Goal: Information Seeking & Learning: Check status

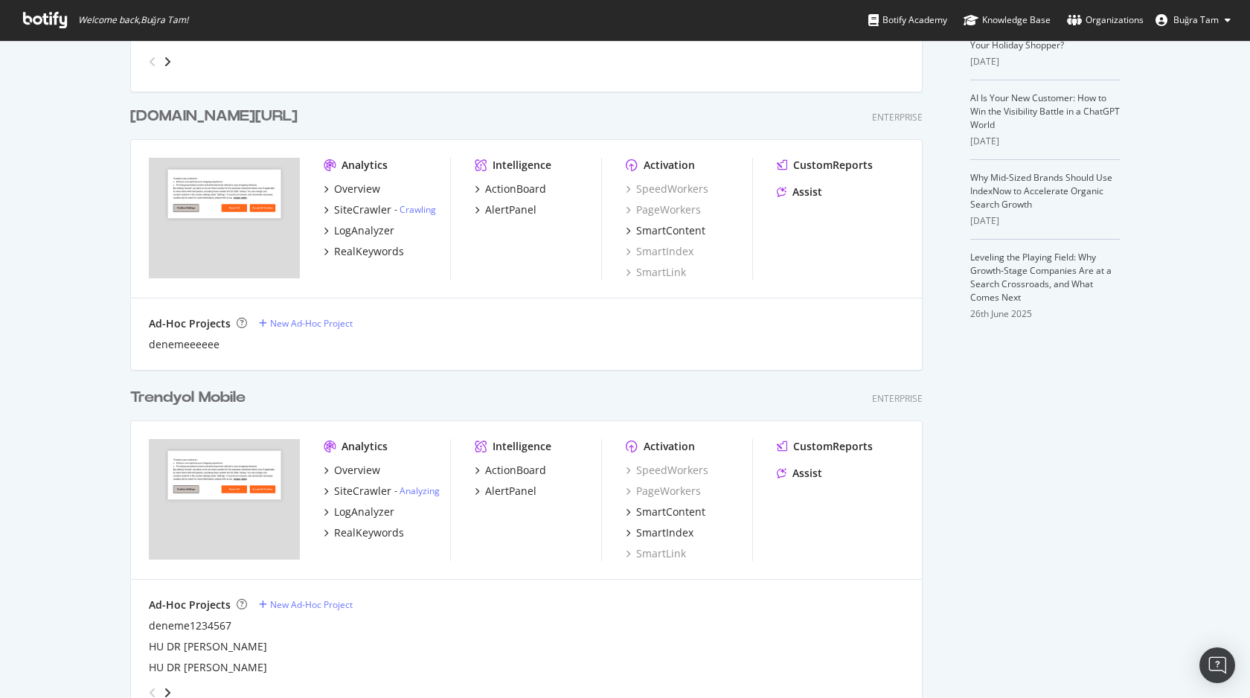
scroll to position [391, 0]
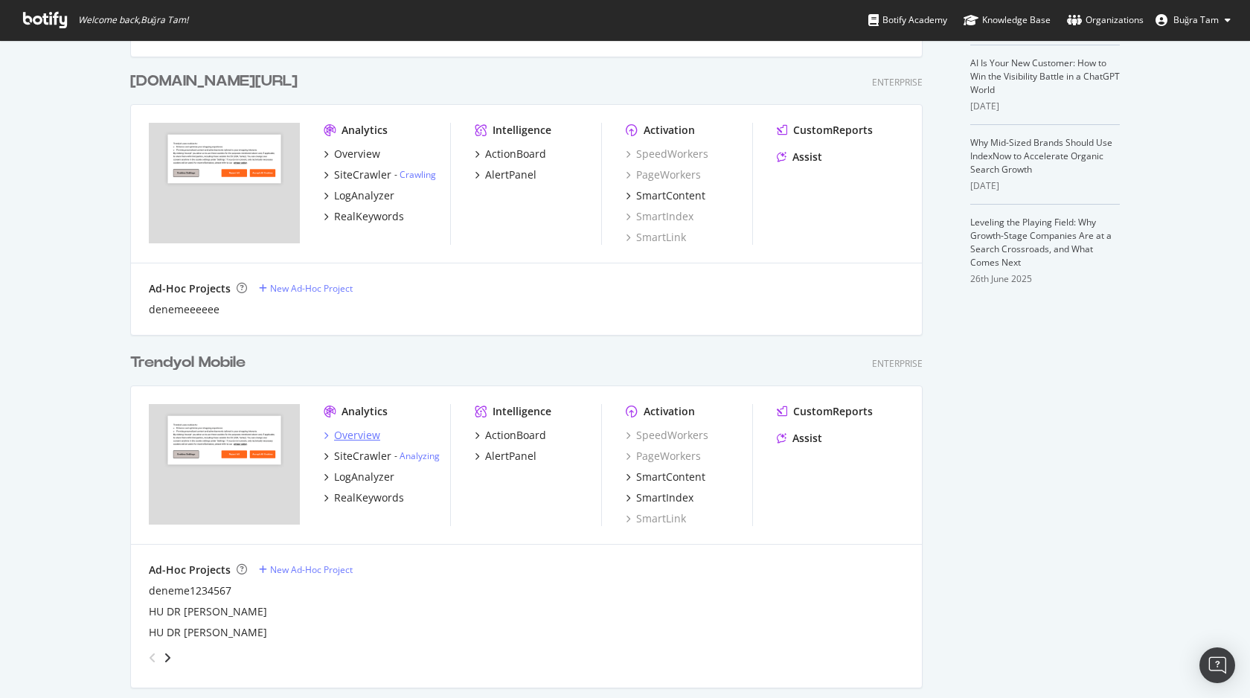
click at [353, 435] on div "Overview" at bounding box center [357, 435] width 46 height 15
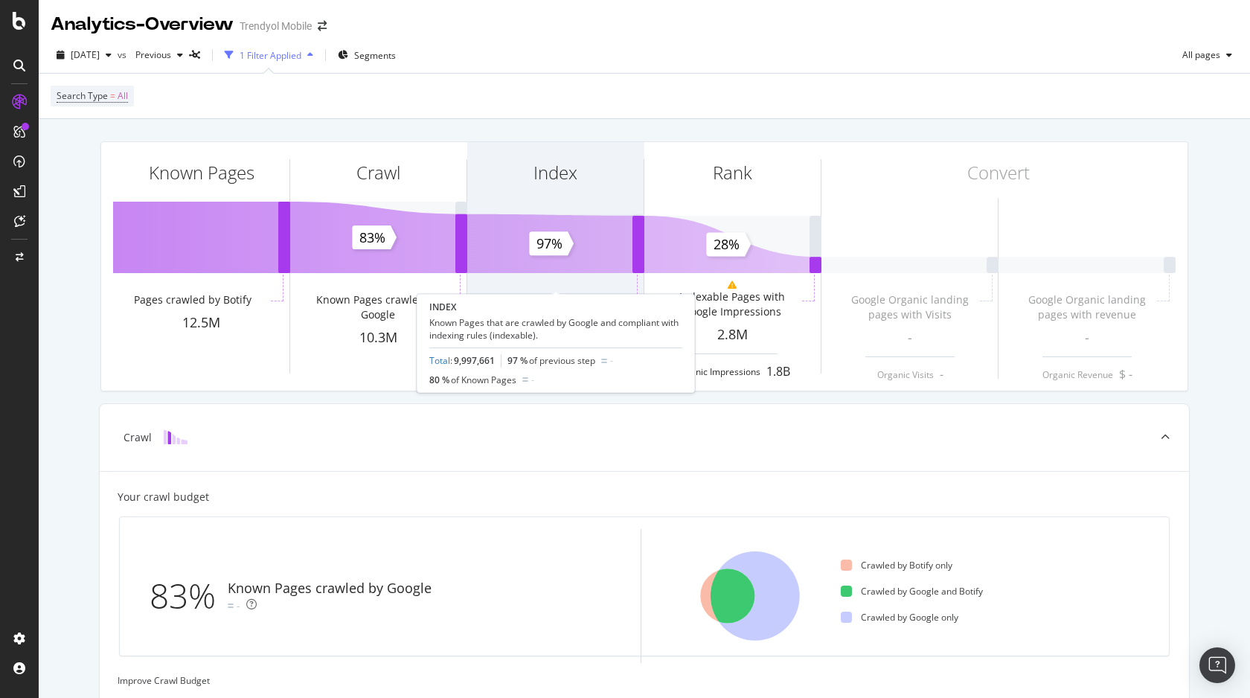
scroll to position [423, 0]
